Goal: Information Seeking & Learning: Understand process/instructions

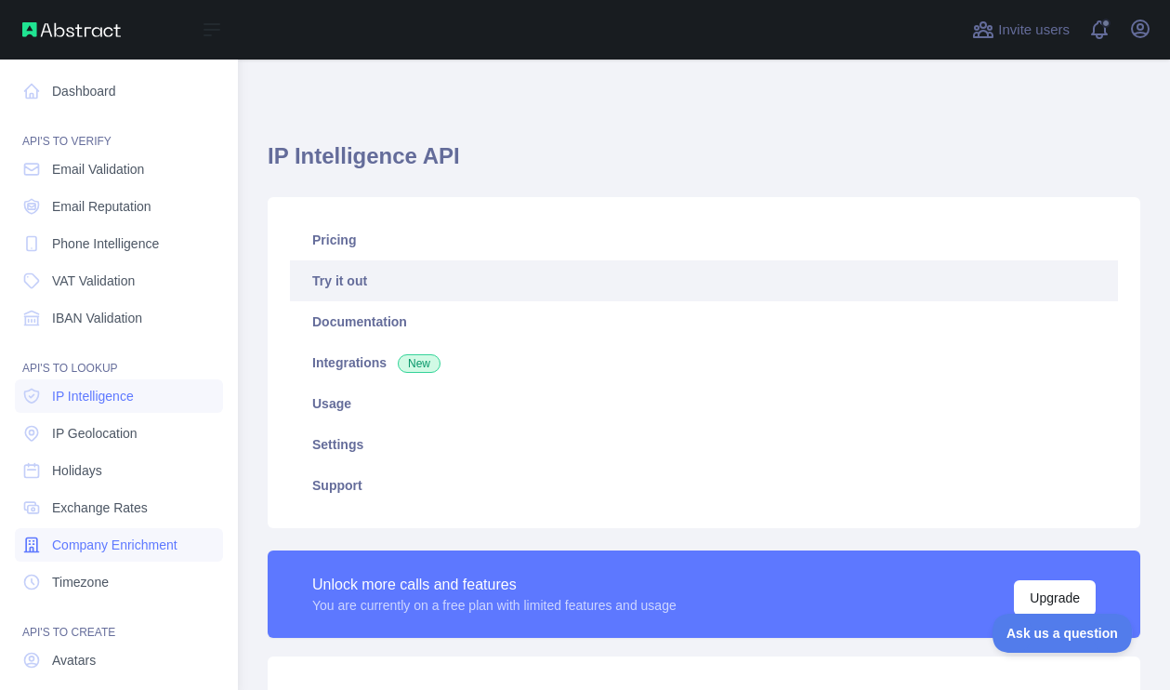
click at [128, 546] on span "Company Enrichment" at bounding box center [114, 544] width 125 height 19
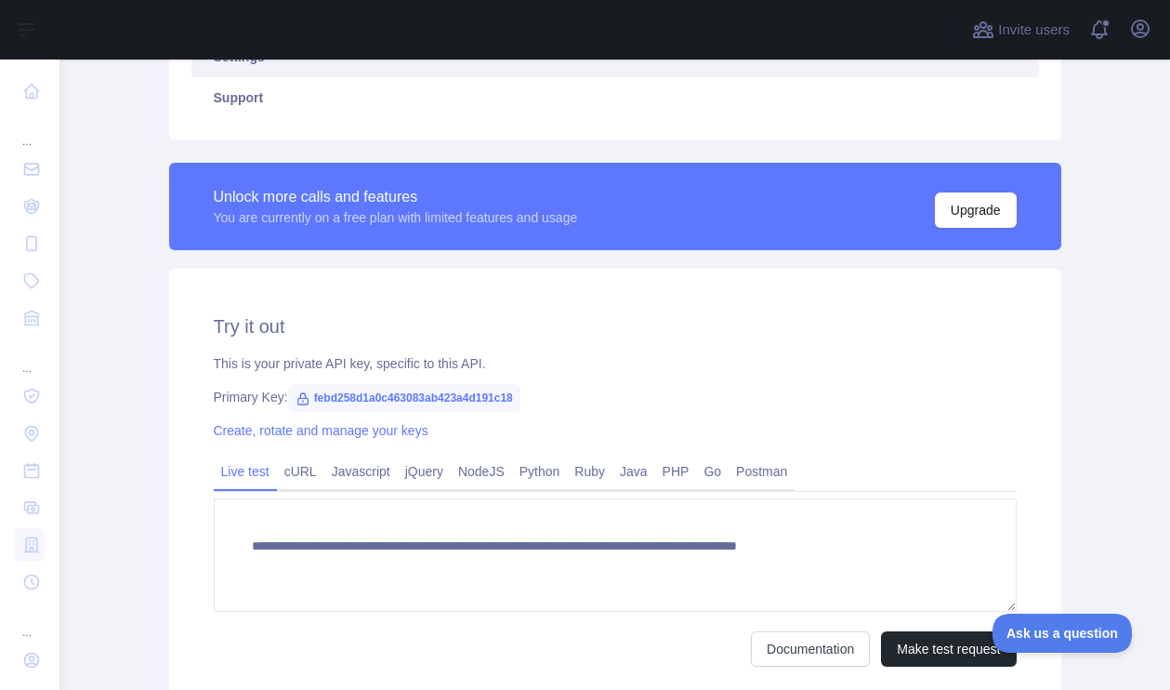
scroll to position [415, 0]
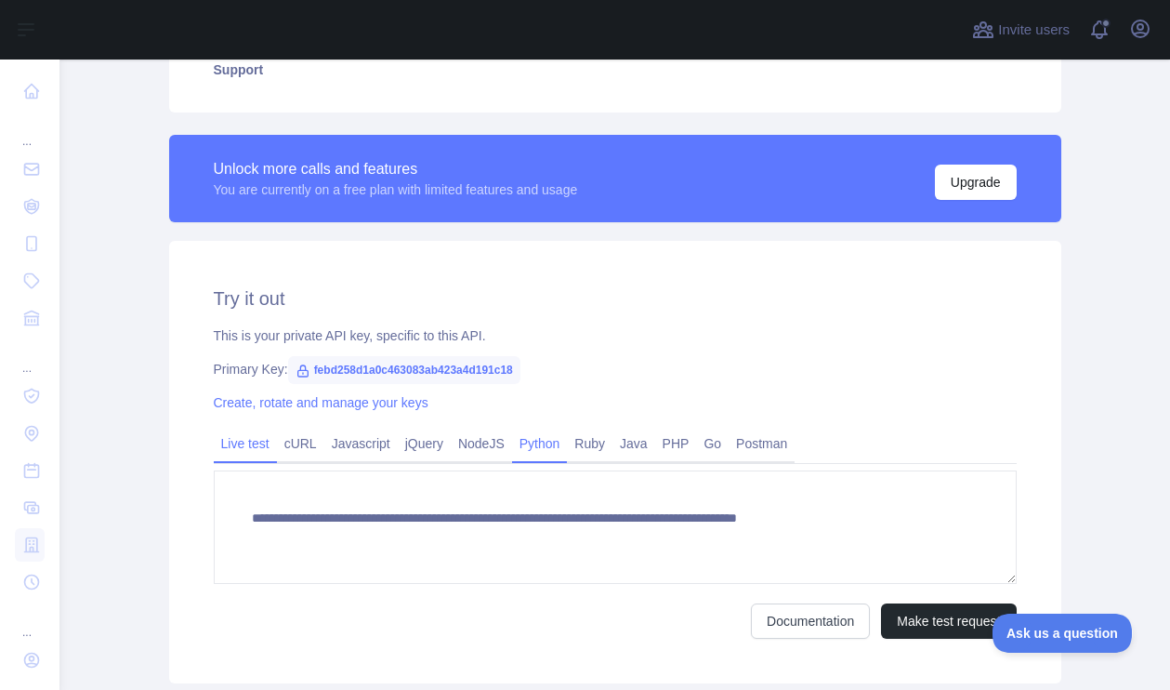
click at [560, 444] on link "Python" at bounding box center [540, 443] width 56 height 30
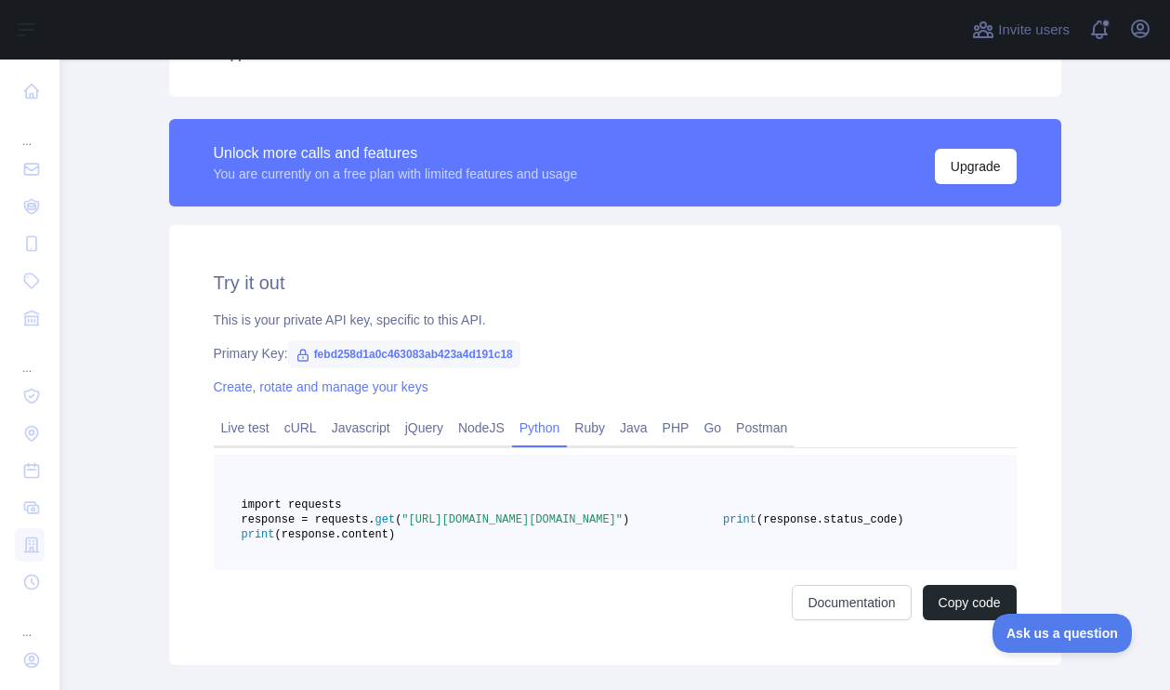
scroll to position [545, 0]
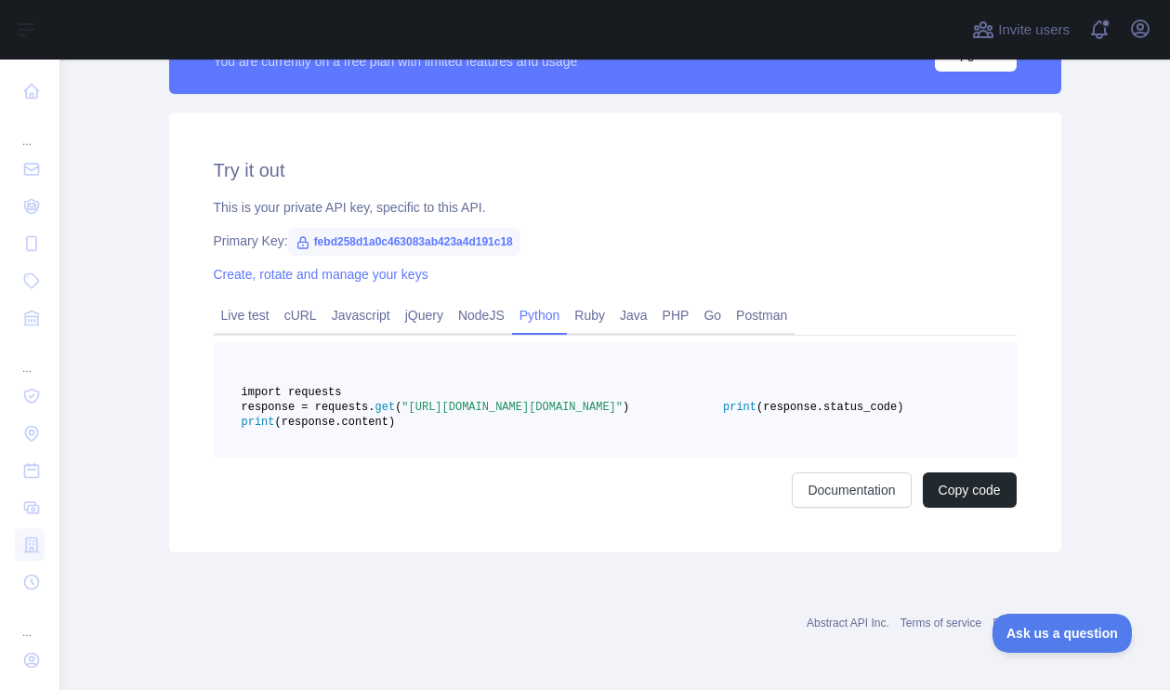
click at [376, 239] on span "febd258d1a0c463083ab423a4d191c18" at bounding box center [404, 242] width 232 height 28
